Goal: Download file/media

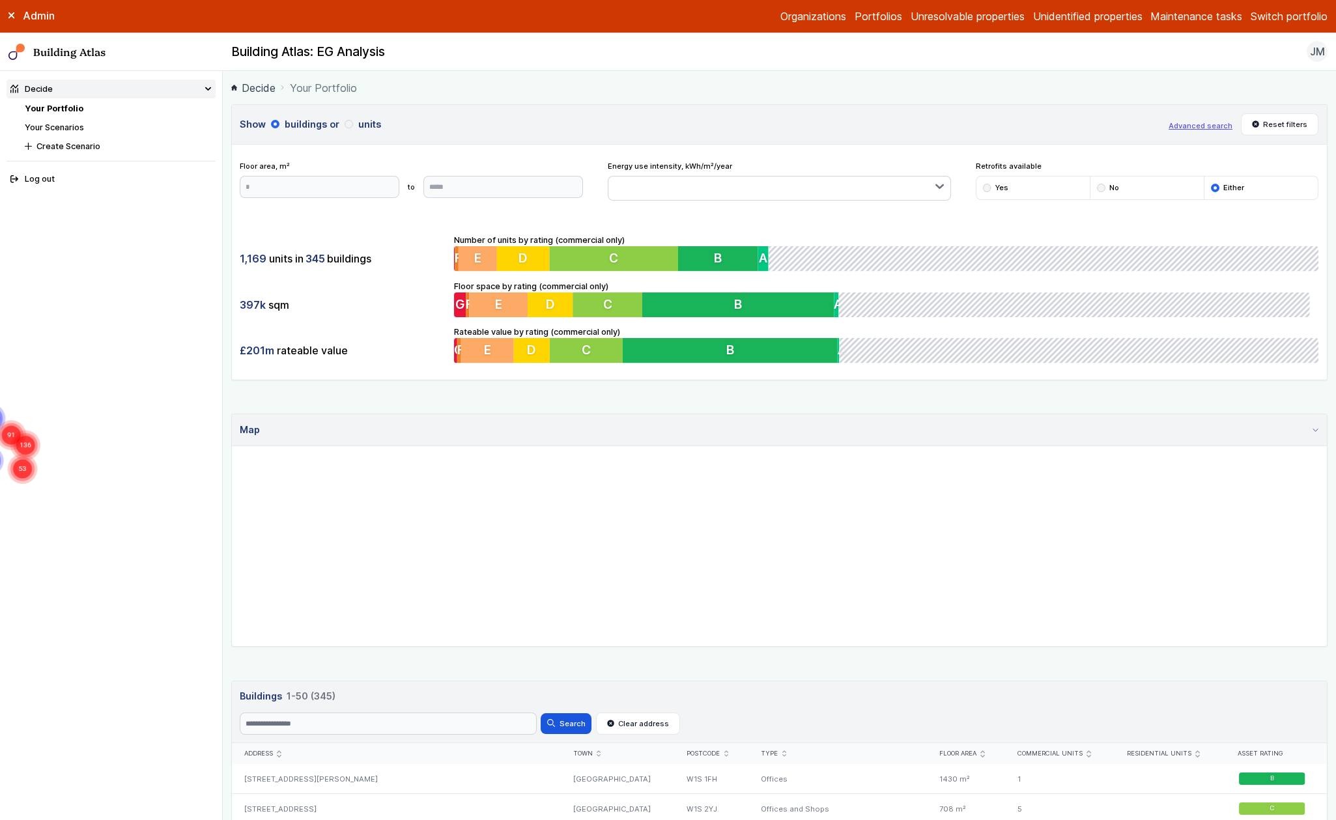
click at [68, 128] on link "Your Scenarios" at bounding box center [54, 127] width 59 height 10
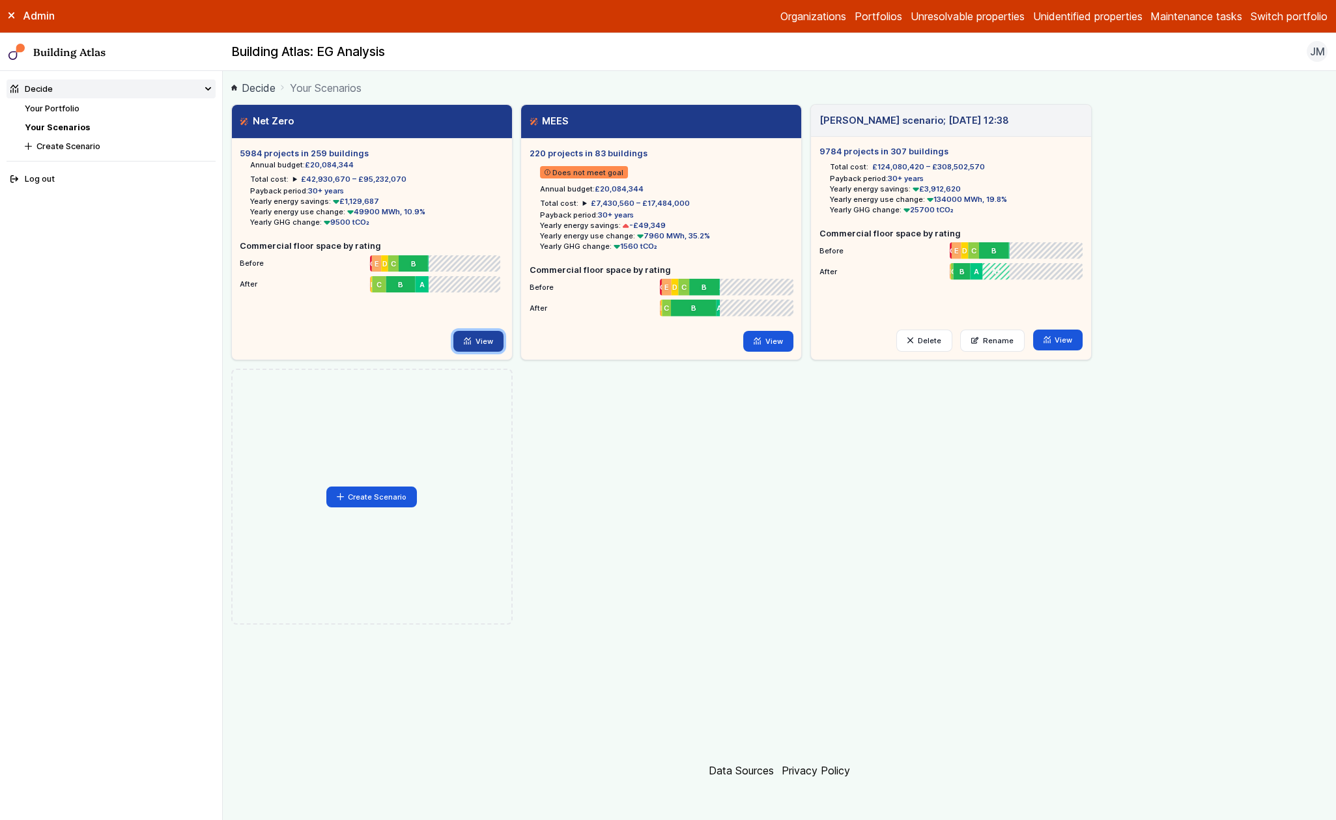
click at [470, 342] on icon at bounding box center [467, 340] width 7 height 7
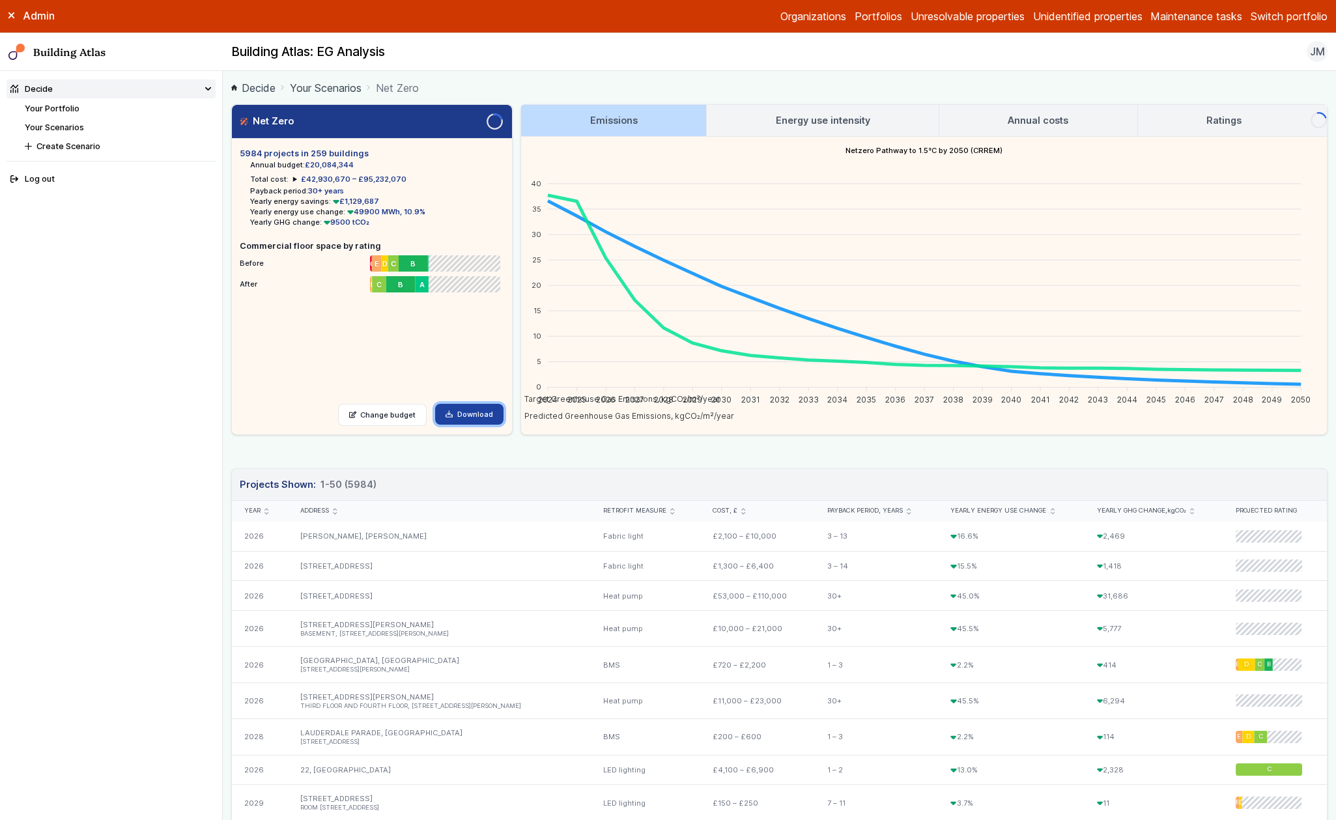
click at [461, 413] on link "Download" at bounding box center [469, 414] width 68 height 21
